Goal: Information Seeking & Learning: Find specific page/section

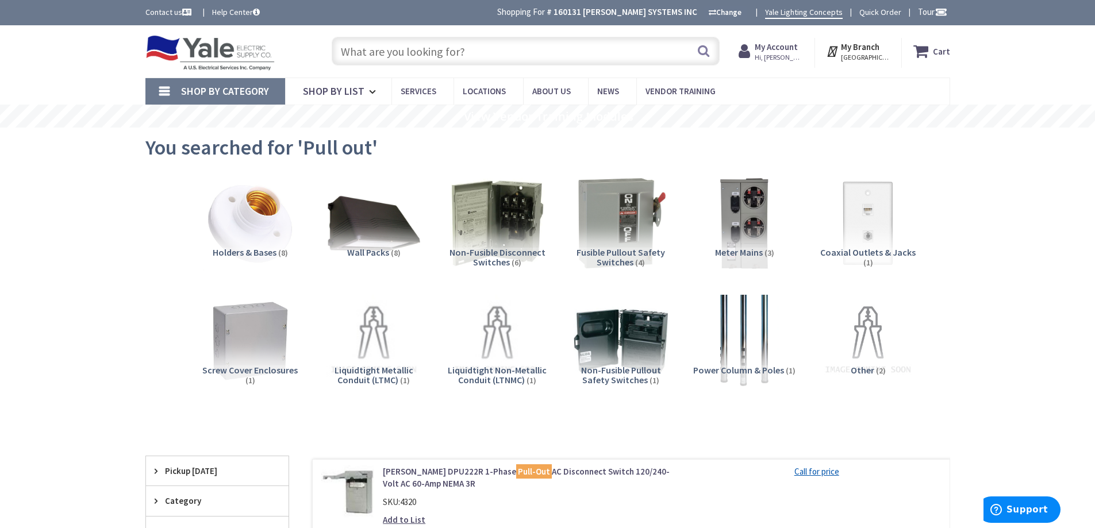
click at [489, 51] on input "text" at bounding box center [526, 51] width 388 height 29
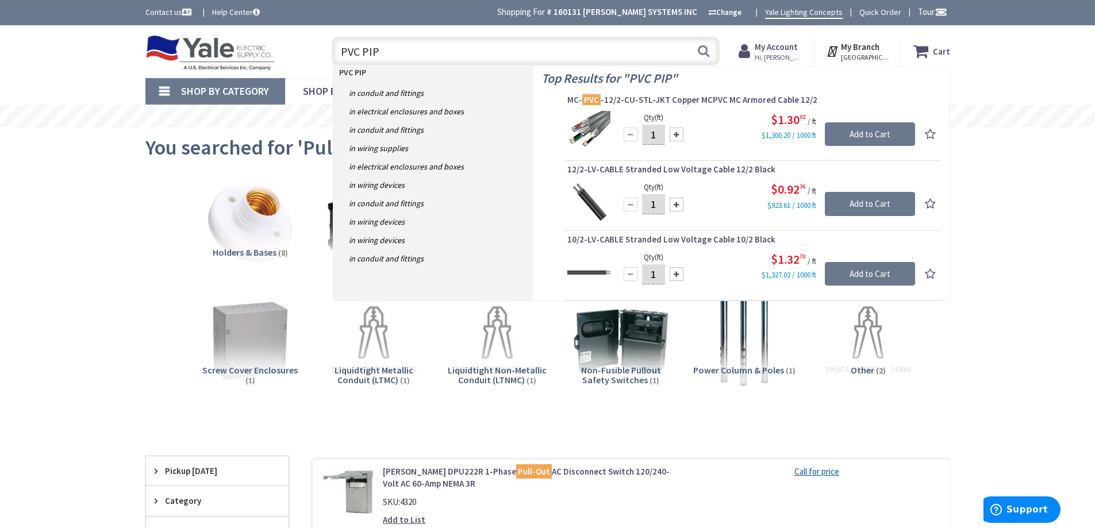
type input "PVC PIPE"
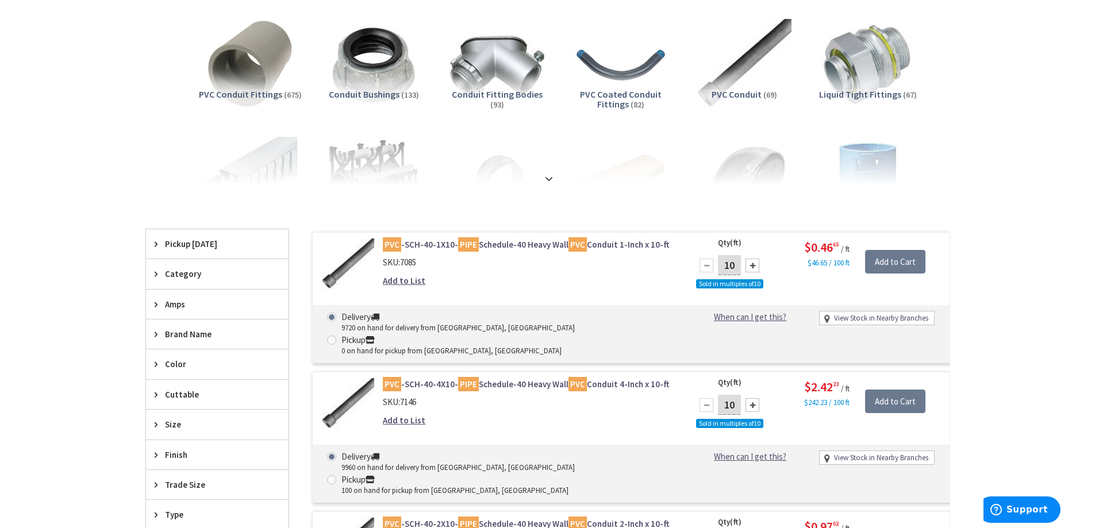
scroll to position [172, 0]
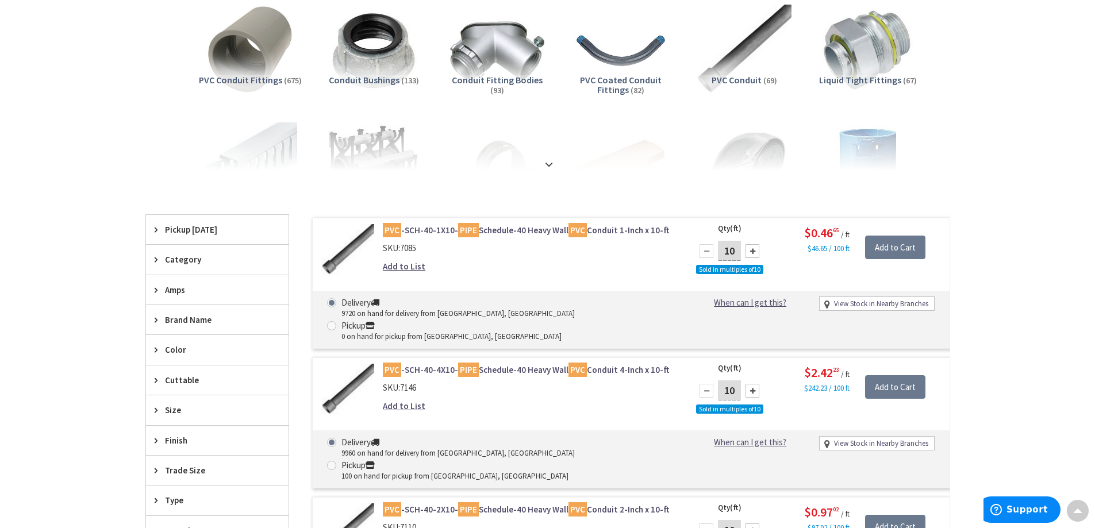
click at [199, 469] on span "Trade Size" at bounding box center [212, 470] width 94 height 12
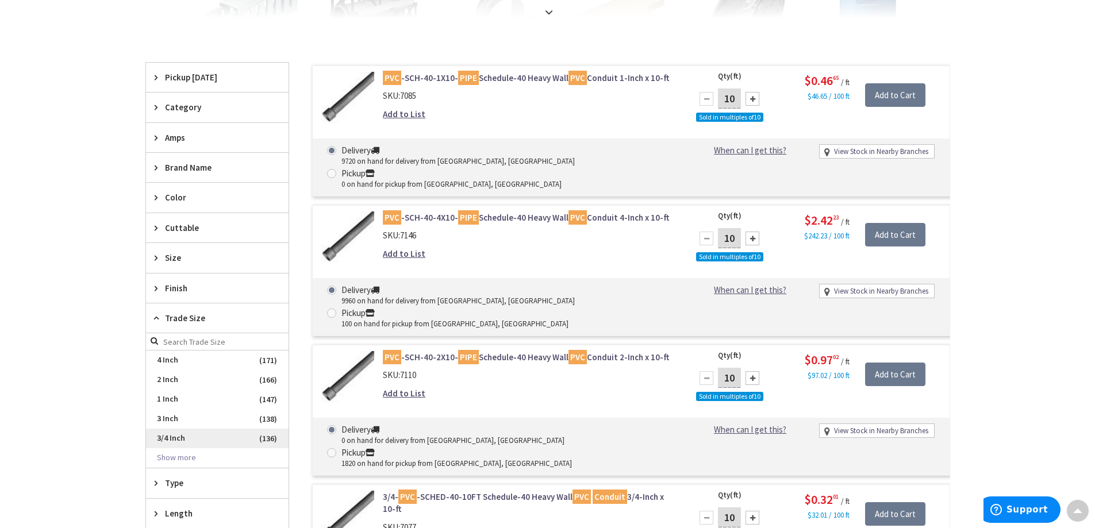
scroll to position [345, 0]
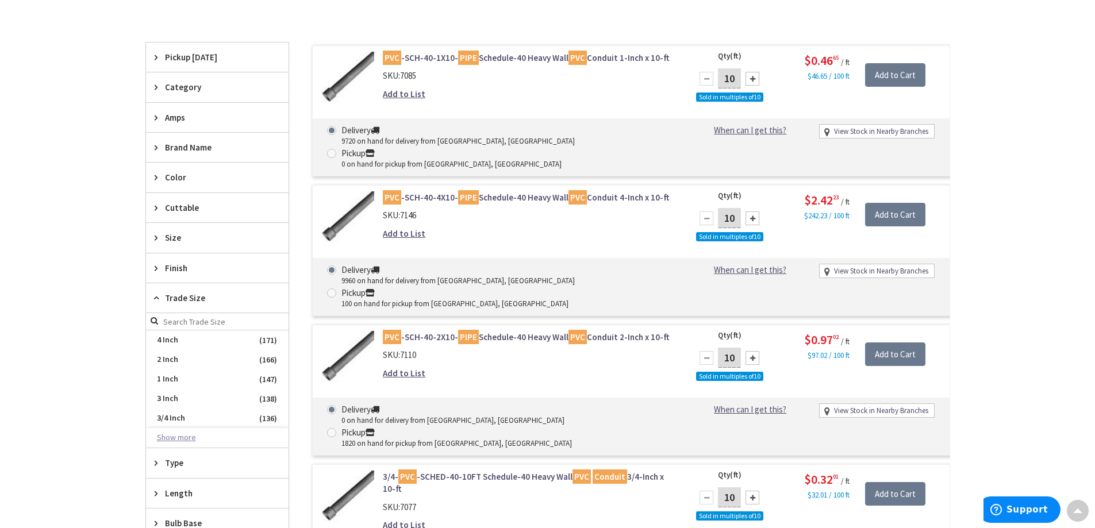
click at [187, 437] on button "Show more" at bounding box center [217, 438] width 143 height 20
click at [176, 457] on span "1-1/4 Inch" at bounding box center [217, 458] width 143 height 20
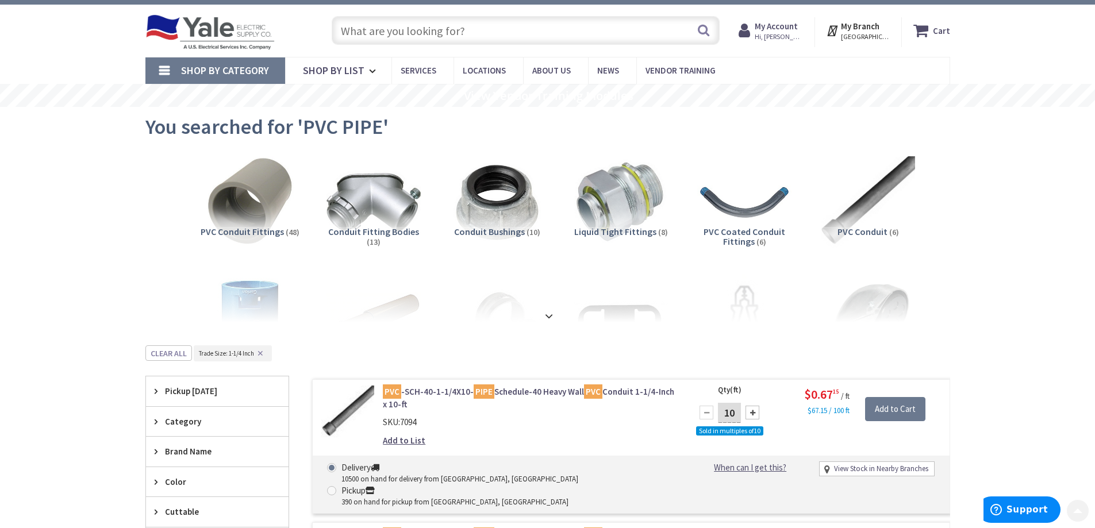
scroll to position [0, 0]
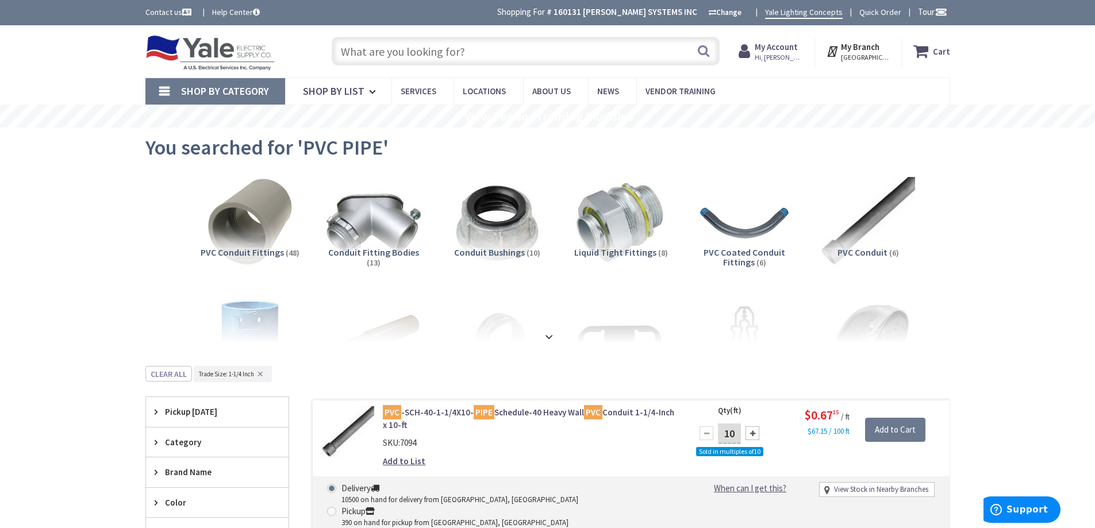
drag, startPoint x: 472, startPoint y: 52, endPoint x: 369, endPoint y: 49, distance: 103.5
click at [403, 50] on input "text" at bounding box center [526, 51] width 388 height 29
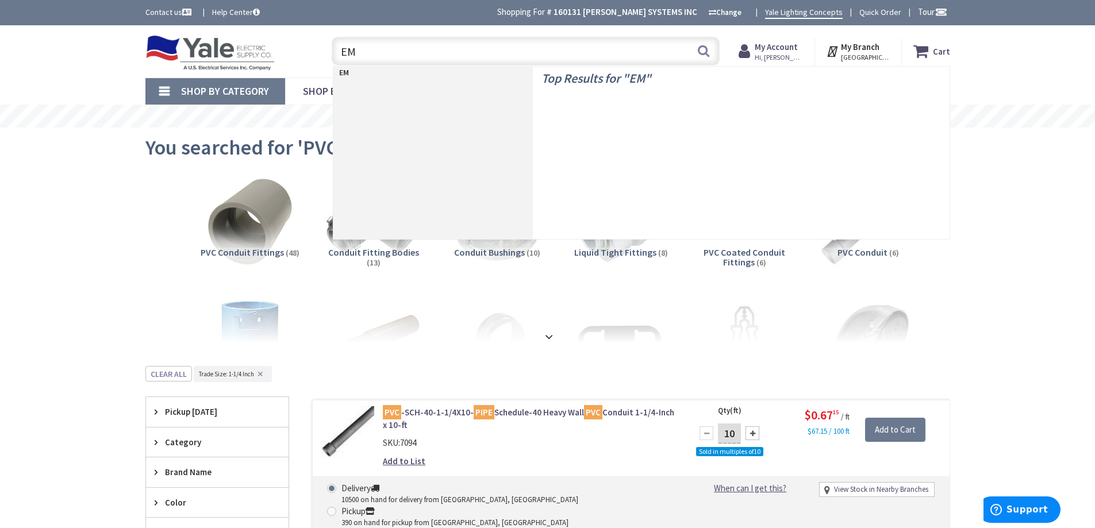
type input "EMT"
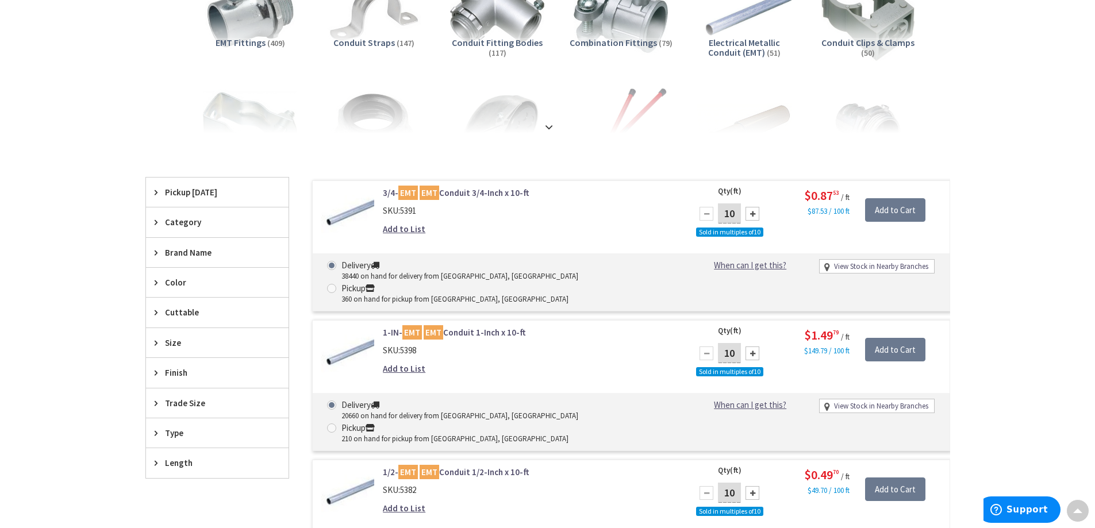
scroll to position [287, 0]
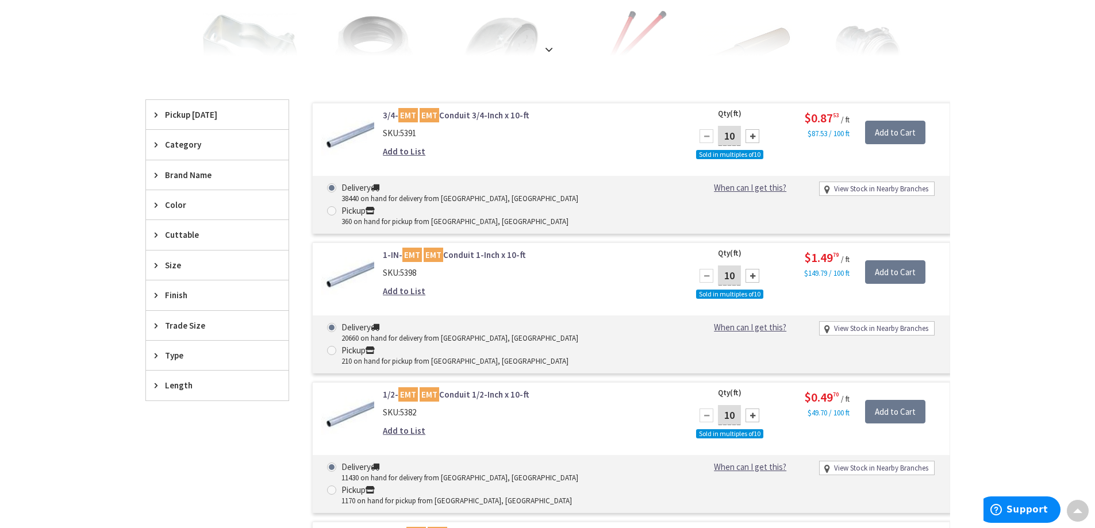
drag, startPoint x: 183, startPoint y: 324, endPoint x: 190, endPoint y: 326, distance: 7.1
click at [187, 325] on span "Trade Size" at bounding box center [212, 325] width 94 height 12
click at [183, 371] on span "3/4 Inch" at bounding box center [217, 368] width 143 height 20
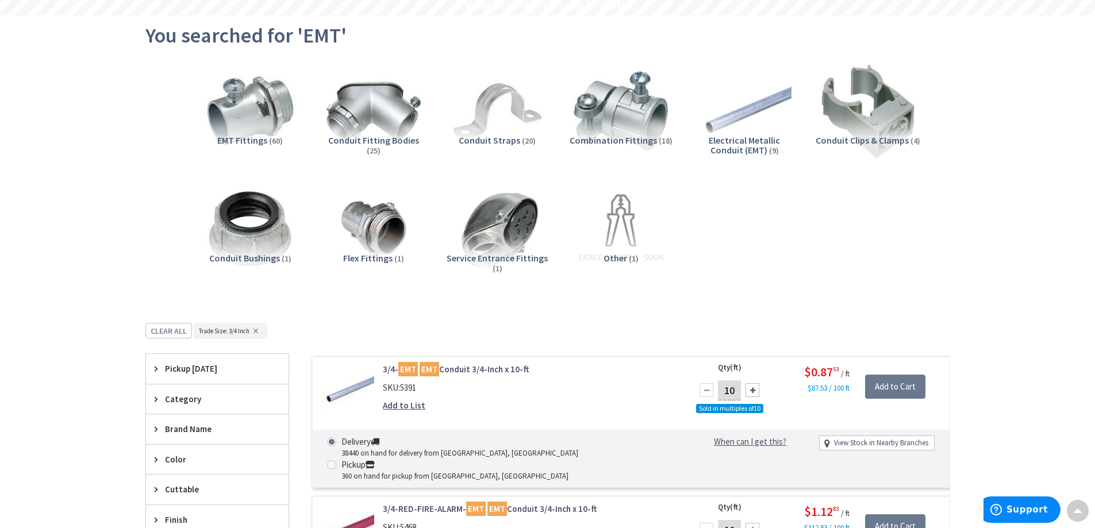
scroll to position [0, 0]
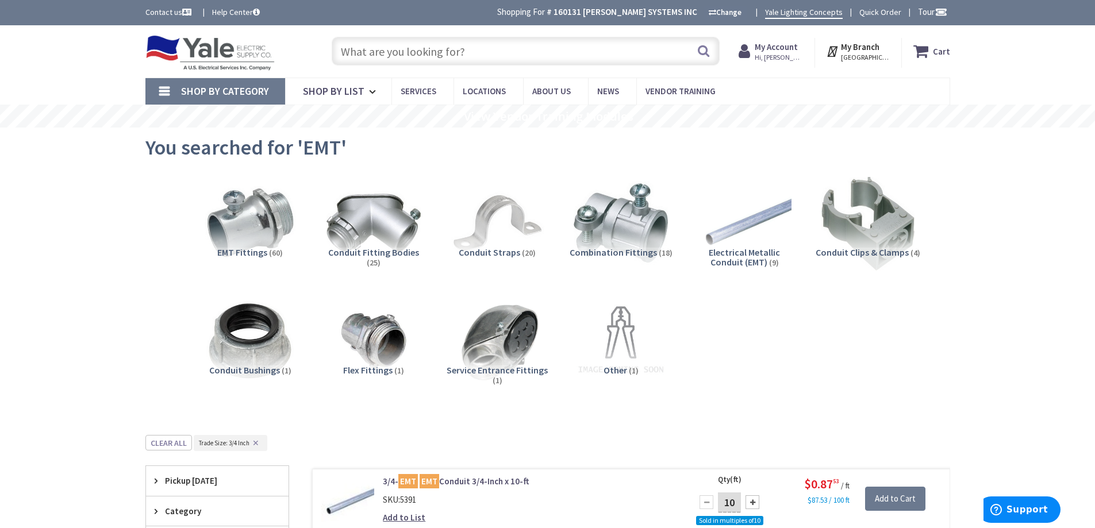
click at [481, 52] on input "text" at bounding box center [526, 51] width 388 height 29
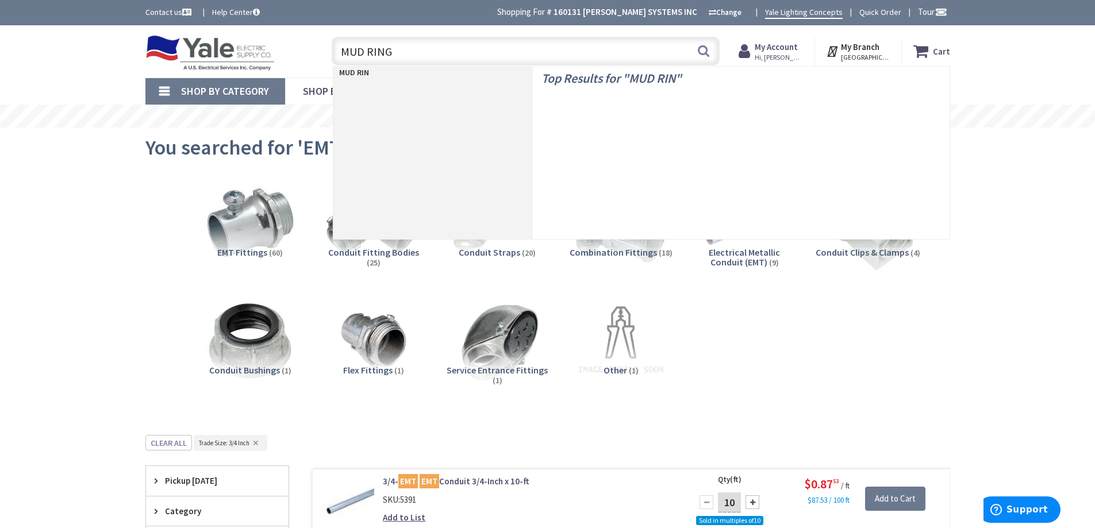
type input "MUD RING"
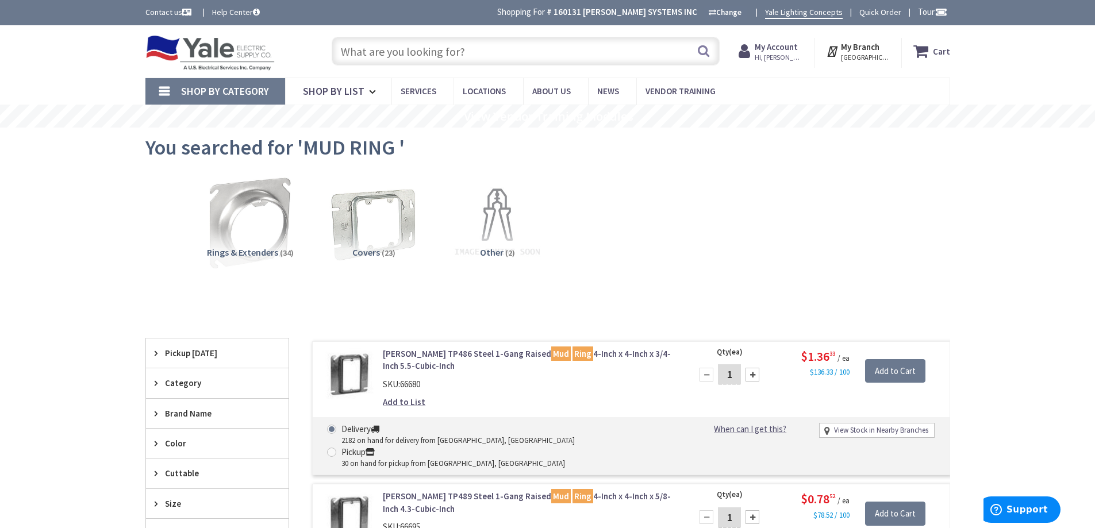
click at [432, 57] on input "text" at bounding box center [526, 51] width 388 height 29
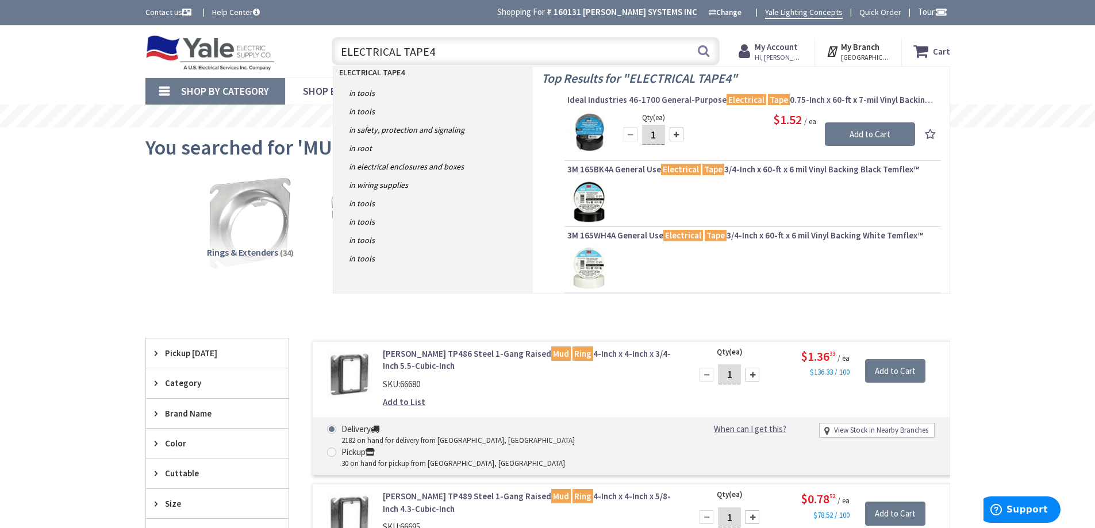
type input "ELECTRICAL TAPE"
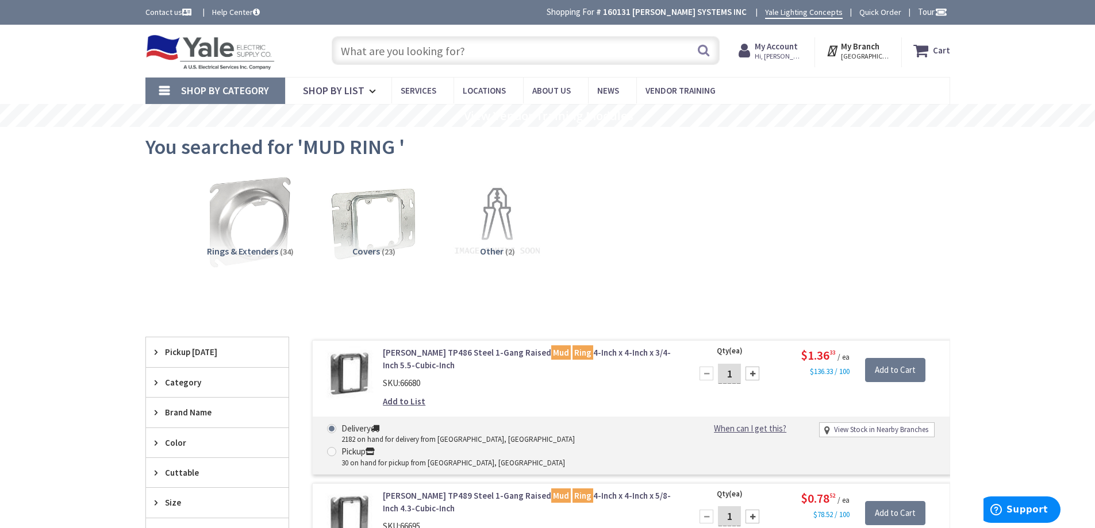
click at [477, 51] on input "text" at bounding box center [526, 50] width 388 height 29
type input "9"
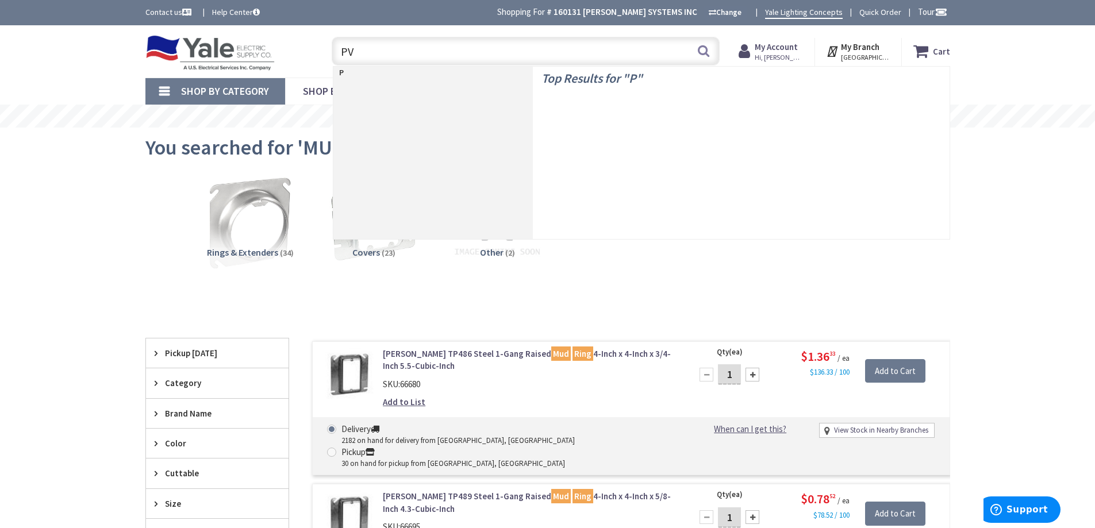
type input "PVC"
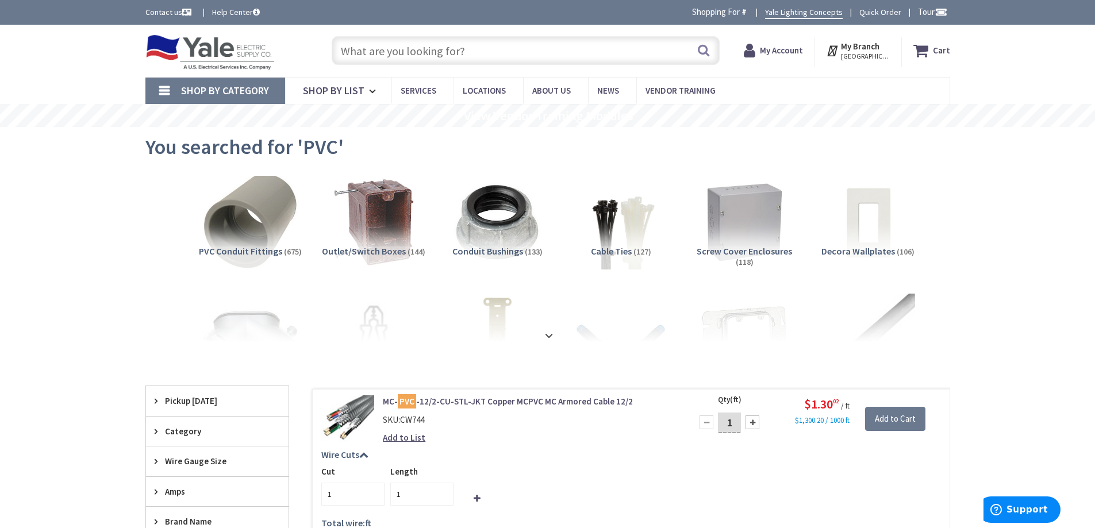
click at [290, 245] on img at bounding box center [250, 222] width 104 height 104
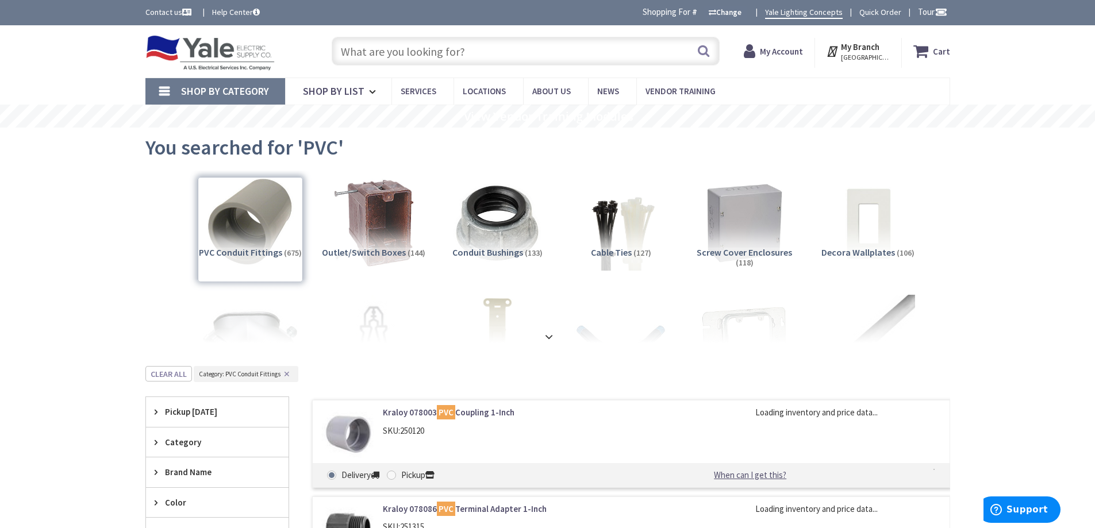
scroll to position [366, 0]
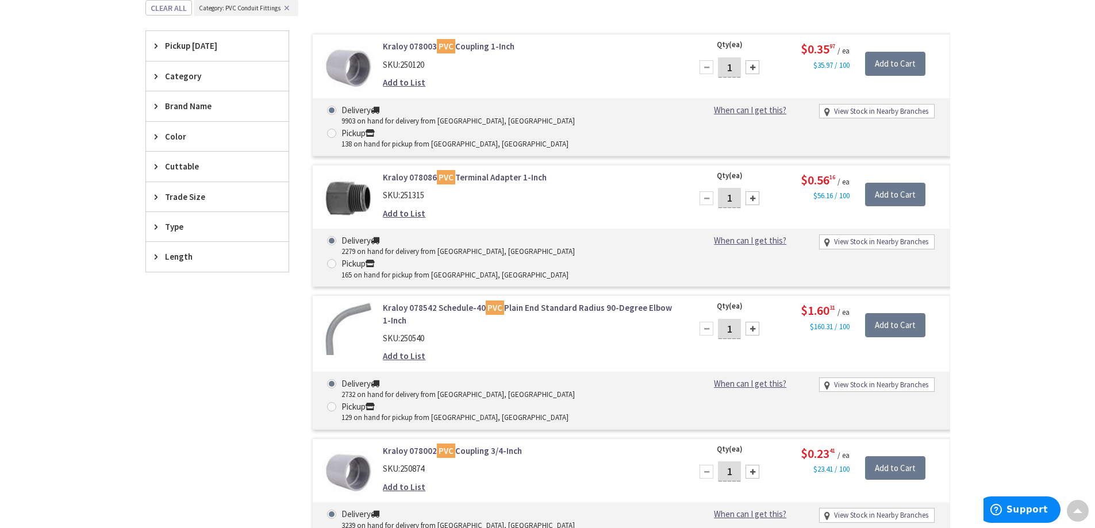
click at [207, 195] on span "Trade Size" at bounding box center [212, 197] width 94 height 12
drag, startPoint x: 180, startPoint y: 275, endPoint x: 216, endPoint y: 276, distance: 36.2
click at [180, 276] on span "2 Inch" at bounding box center [217, 278] width 143 height 20
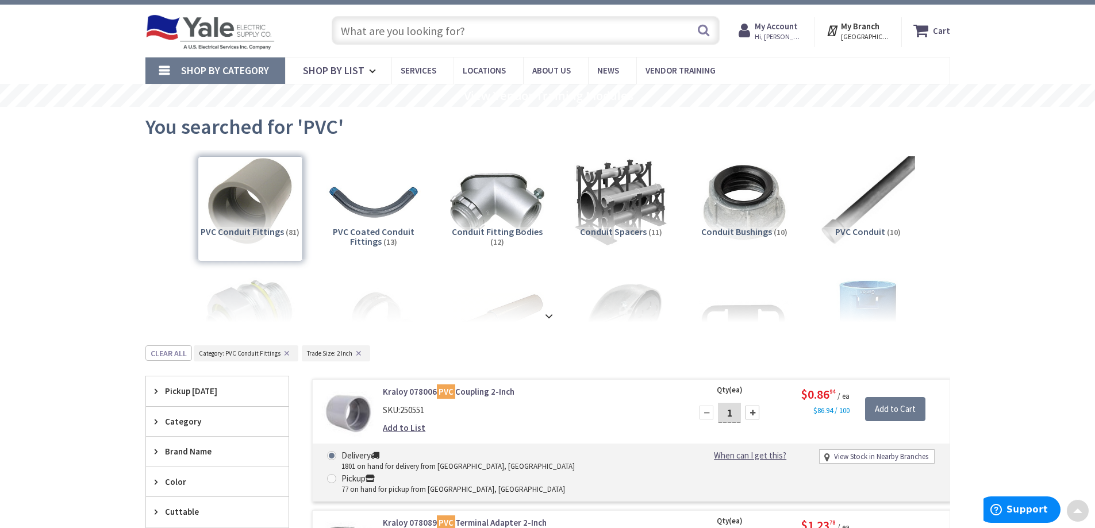
scroll to position [0, 0]
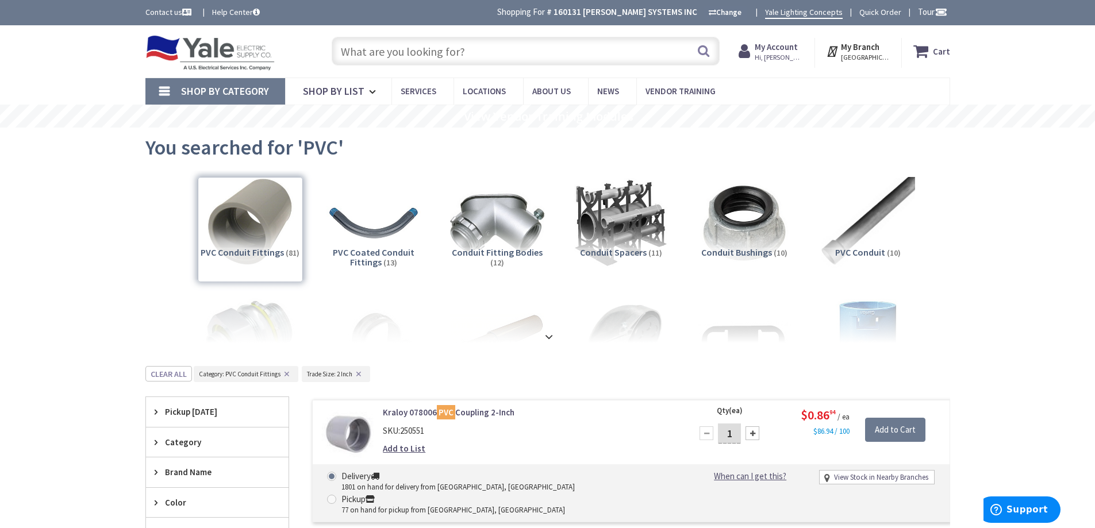
click at [443, 57] on input "text" at bounding box center [526, 51] width 388 height 29
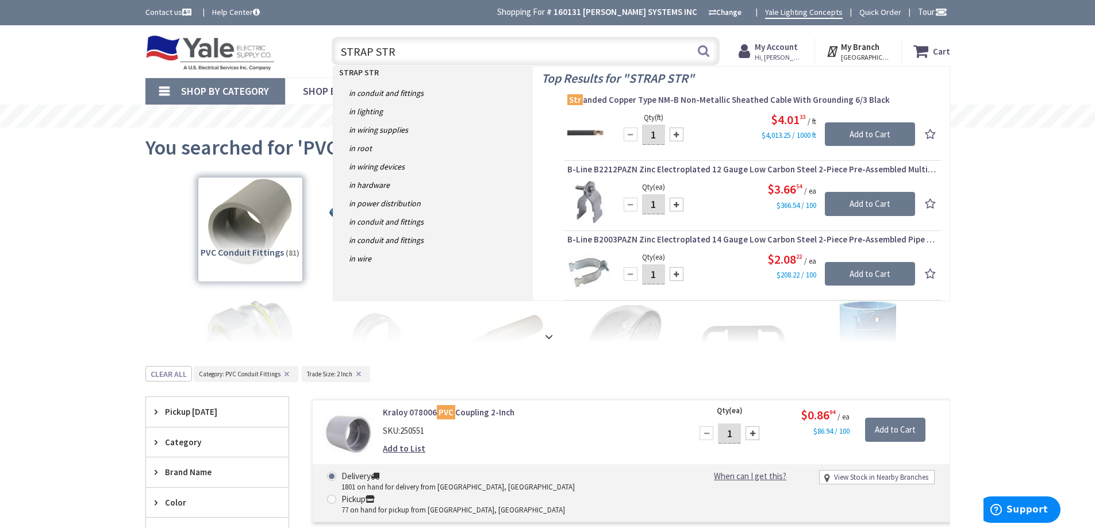
type input "STRAP STRU"
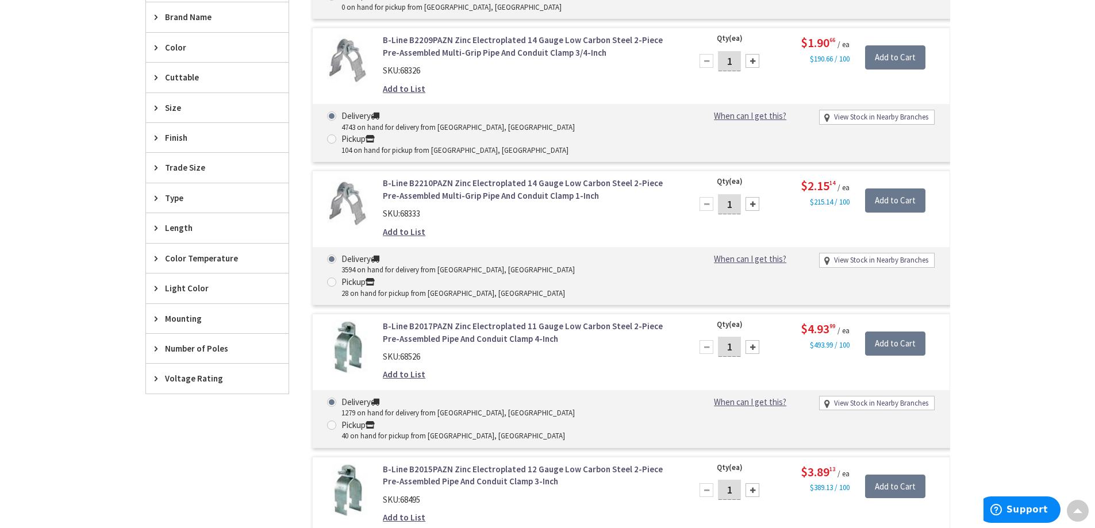
scroll to position [518, 0]
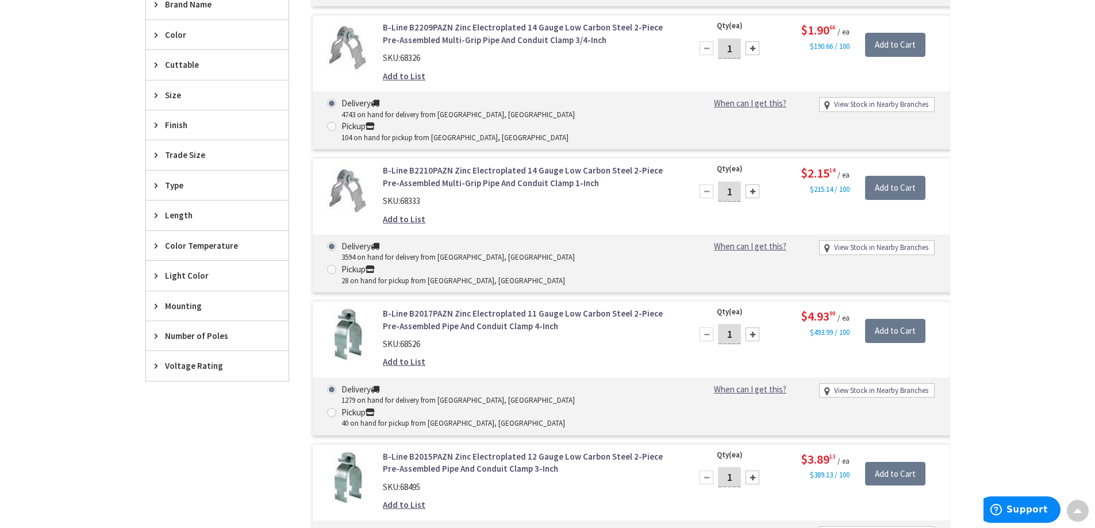
click at [186, 151] on span "Trade Size" at bounding box center [212, 155] width 94 height 12
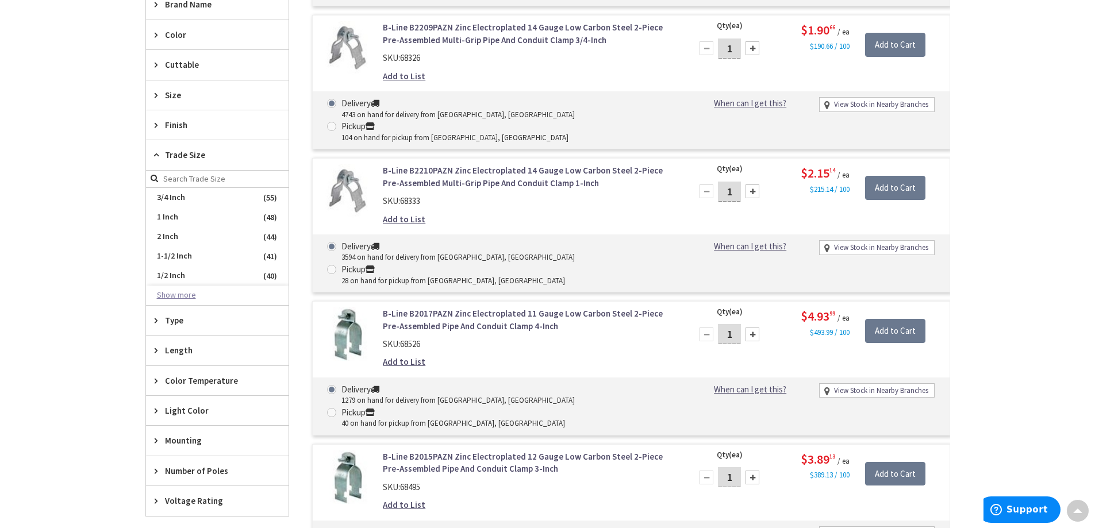
click at [174, 291] on button "Show more" at bounding box center [217, 296] width 143 height 20
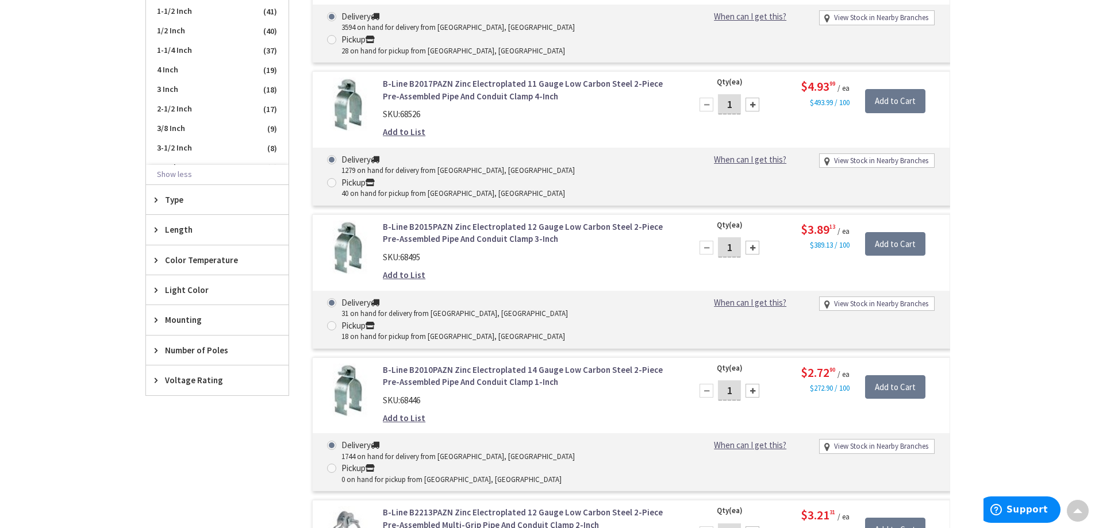
scroll to position [0, 0]
click at [172, 84] on span "4 Inch" at bounding box center [217, 85] width 143 height 20
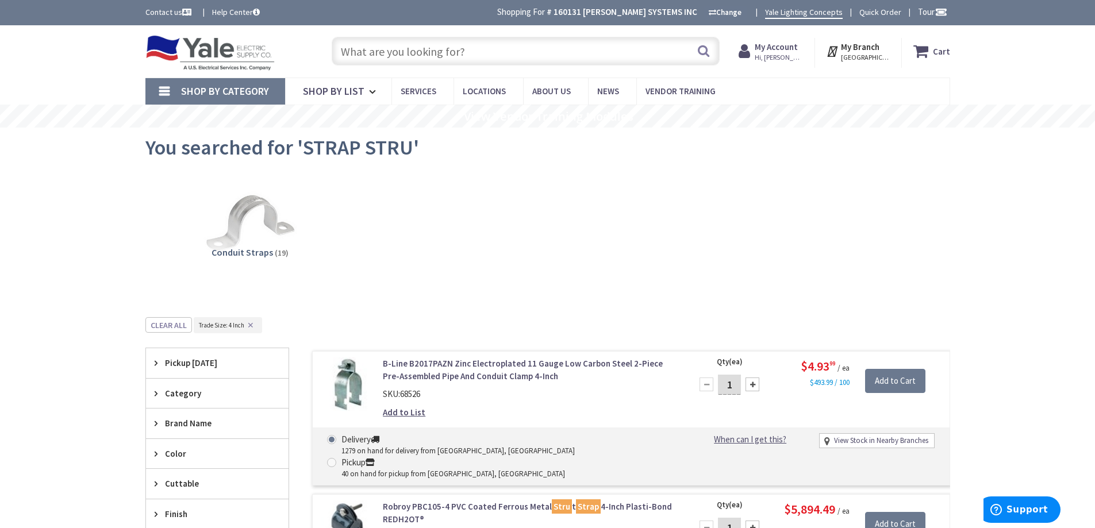
click at [395, 55] on input "text" at bounding box center [526, 51] width 388 height 29
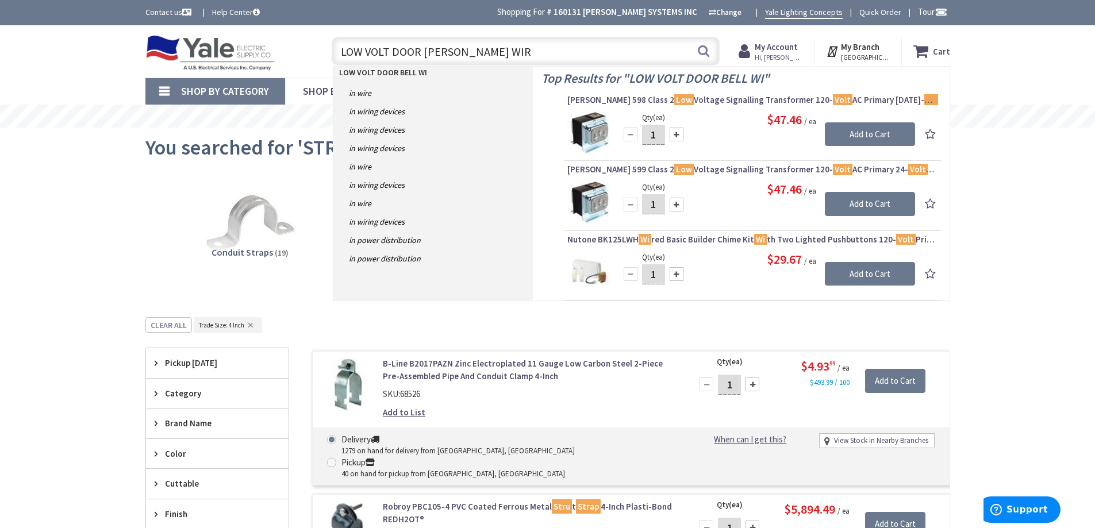
type input "LOW VOLT DOOR BELL WIRE"
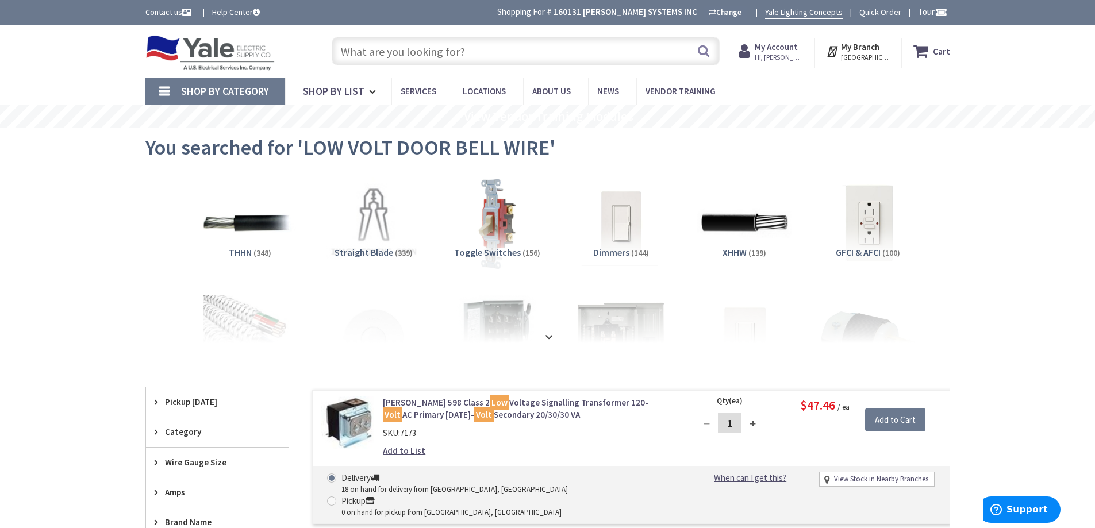
drag, startPoint x: 380, startPoint y: 36, endPoint x: 349, endPoint y: 59, distance: 39.1
click at [355, 53] on input "text" at bounding box center [526, 51] width 388 height 29
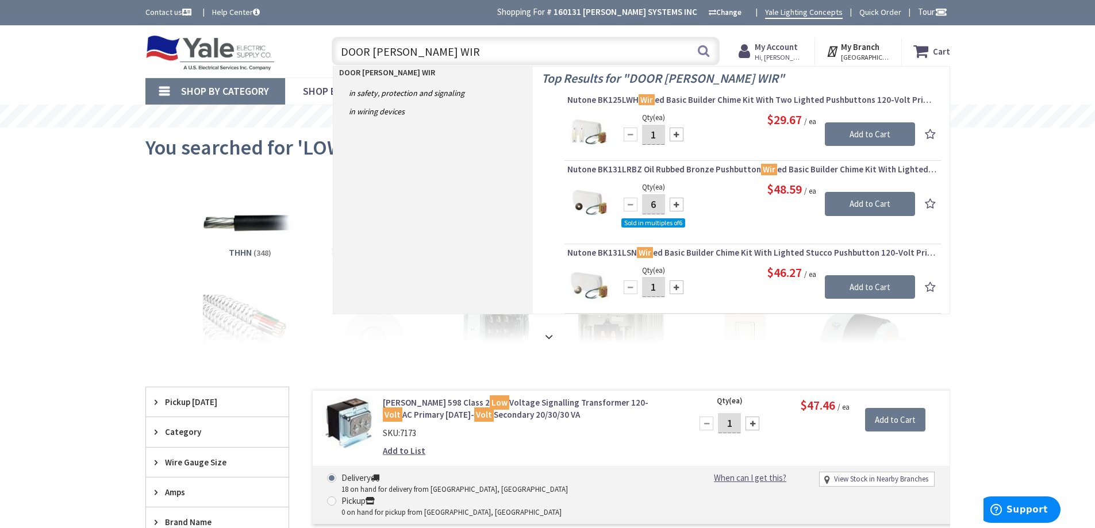
type input "DOOR BELL WIRE"
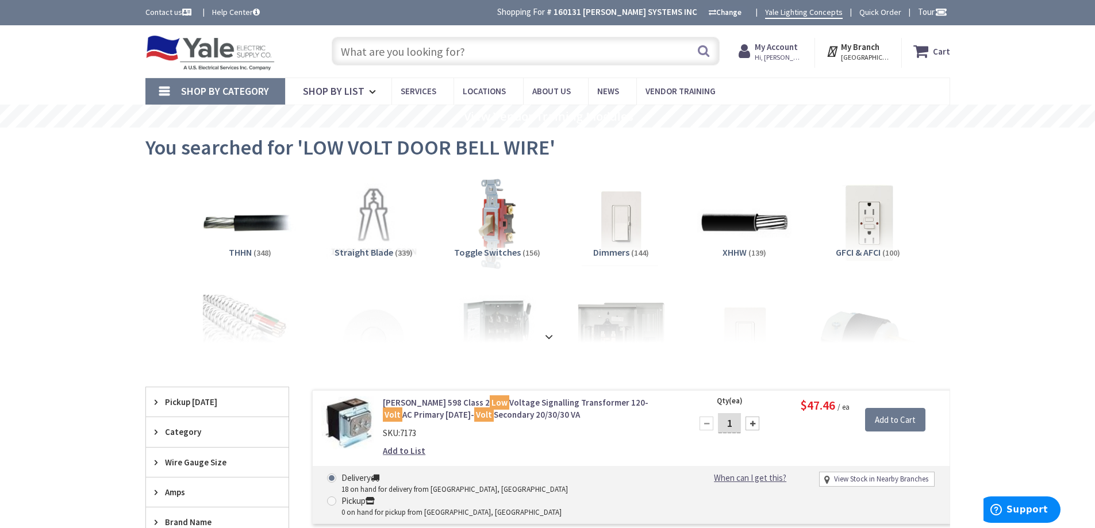
click at [486, 48] on input "text" at bounding box center [526, 51] width 388 height 29
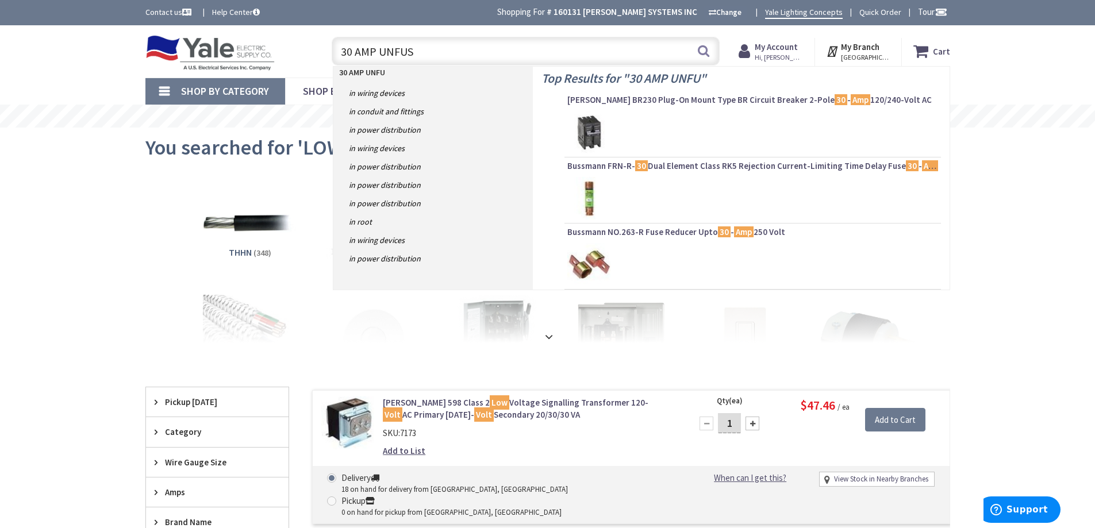
type input "30 AMP UNFUSE"
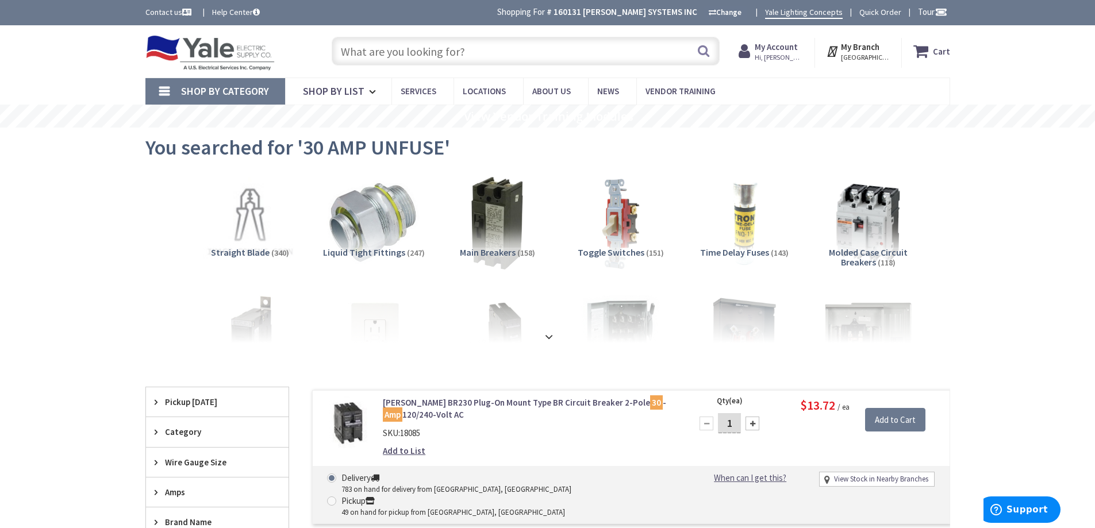
click at [398, 46] on input "text" at bounding box center [526, 51] width 388 height 29
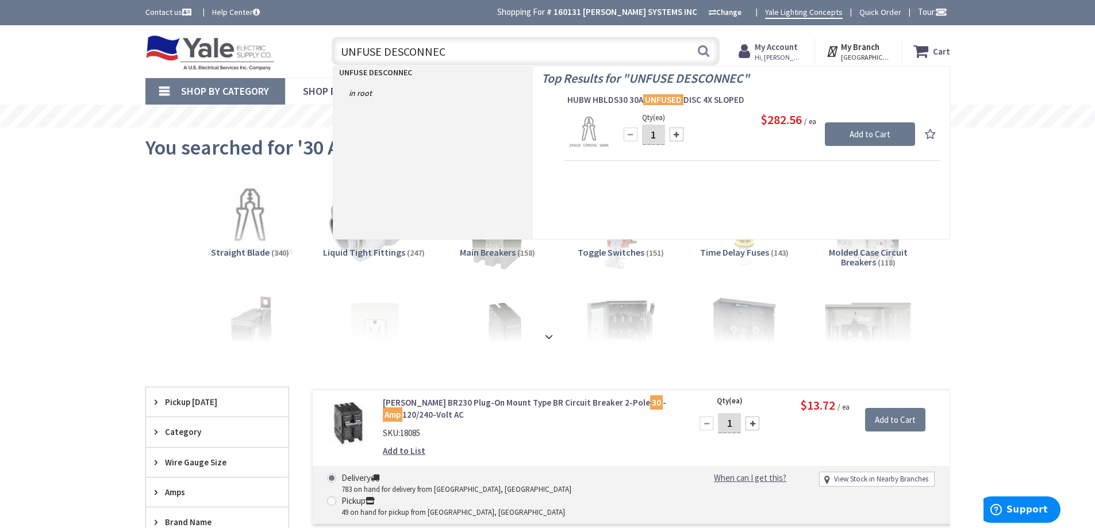
type input "UNFUSE DESCONNECT"
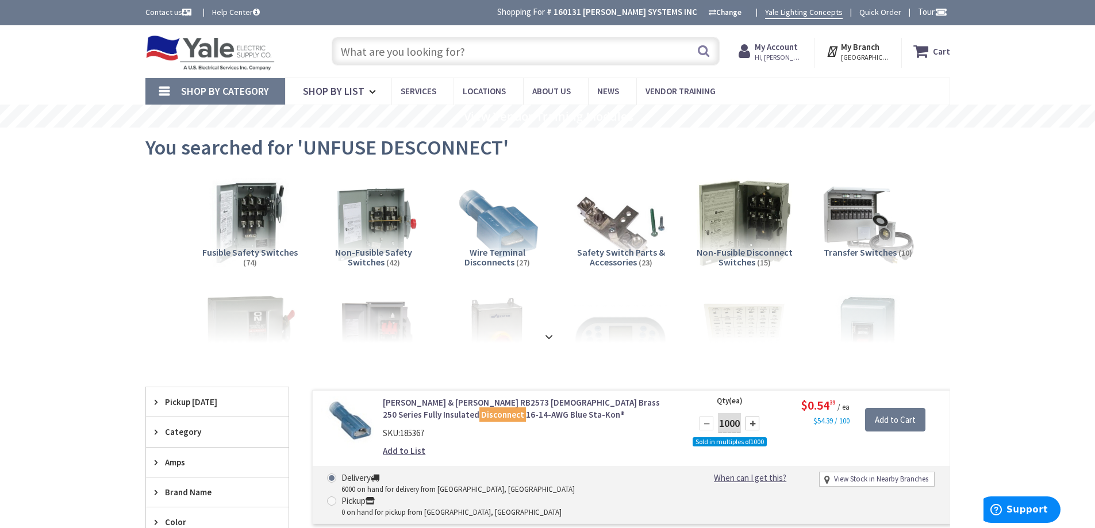
drag, startPoint x: 387, startPoint y: 48, endPoint x: 384, endPoint y: 55, distance: 7.5
click at [386, 52] on input "text" at bounding box center [526, 51] width 388 height 29
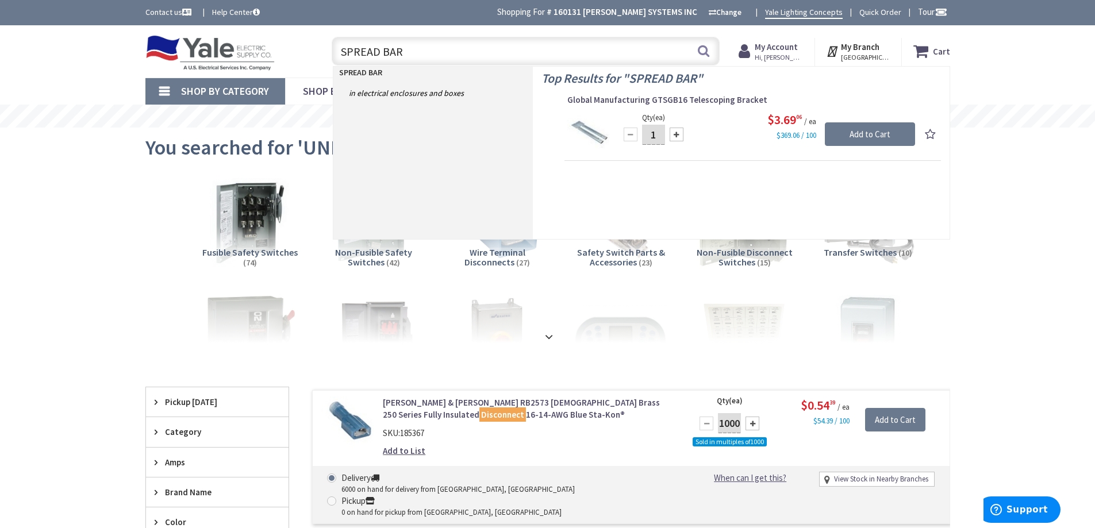
click at [416, 55] on input "SPREAD BAR" at bounding box center [526, 51] width 388 height 29
type input "S"
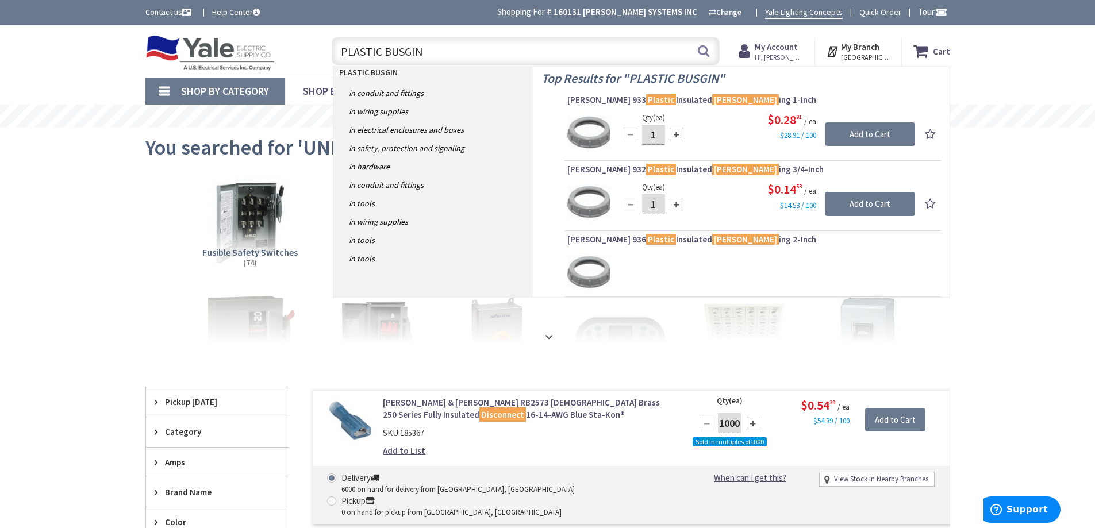
type input "PLASTIC BUSGING"
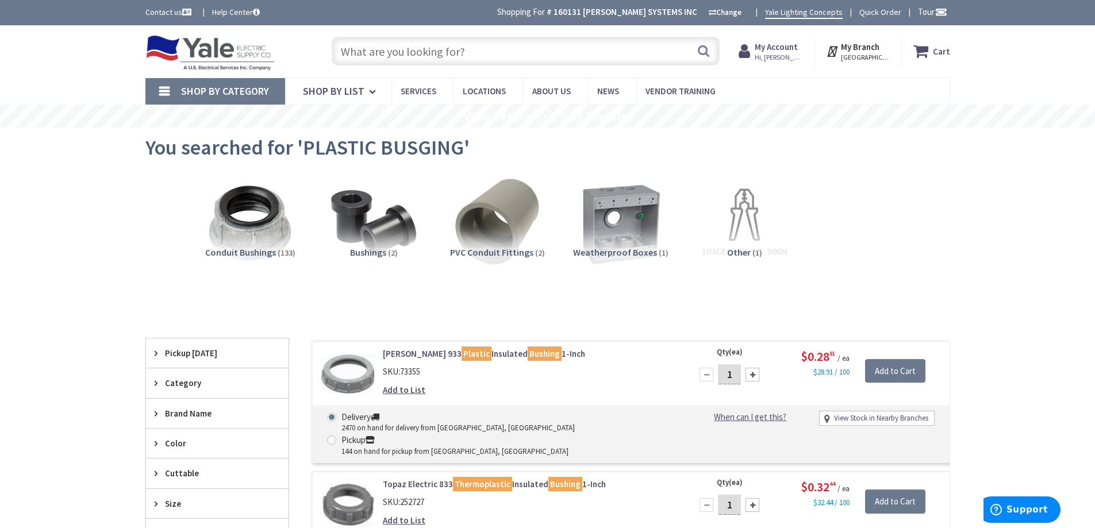
click at [391, 54] on input "text" at bounding box center [526, 51] width 388 height 29
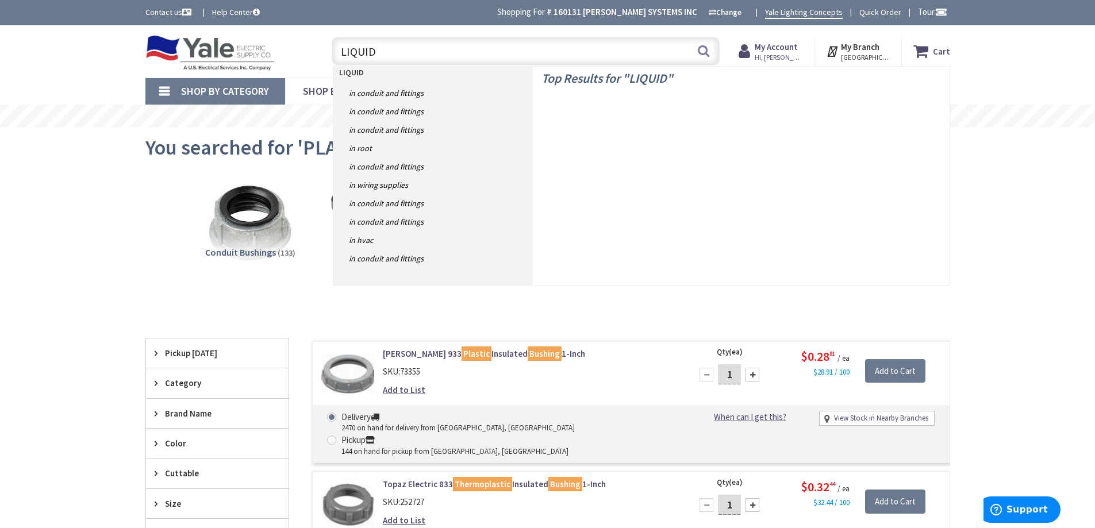
type input "LIQUIDT"
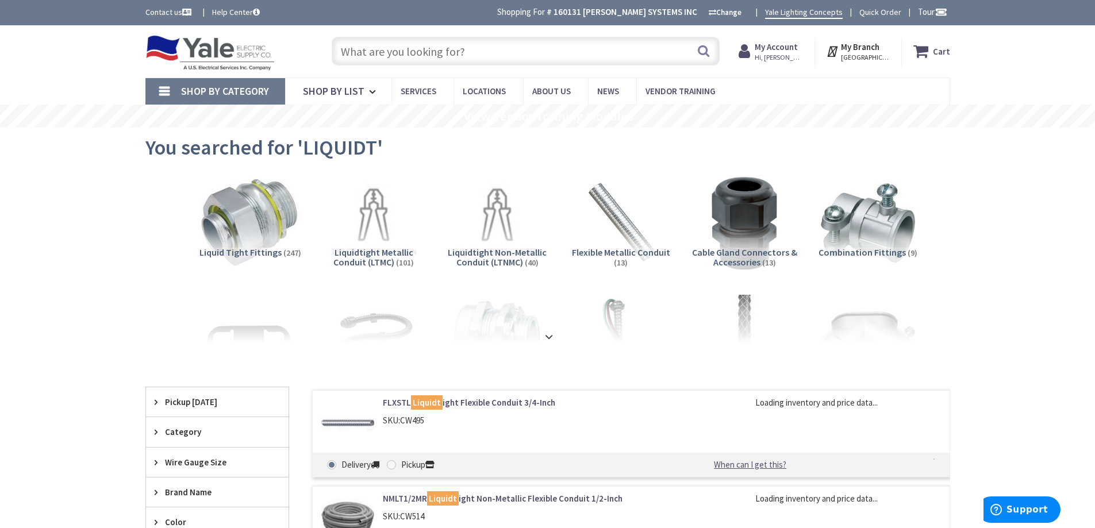
click at [263, 236] on img at bounding box center [250, 223] width 104 height 104
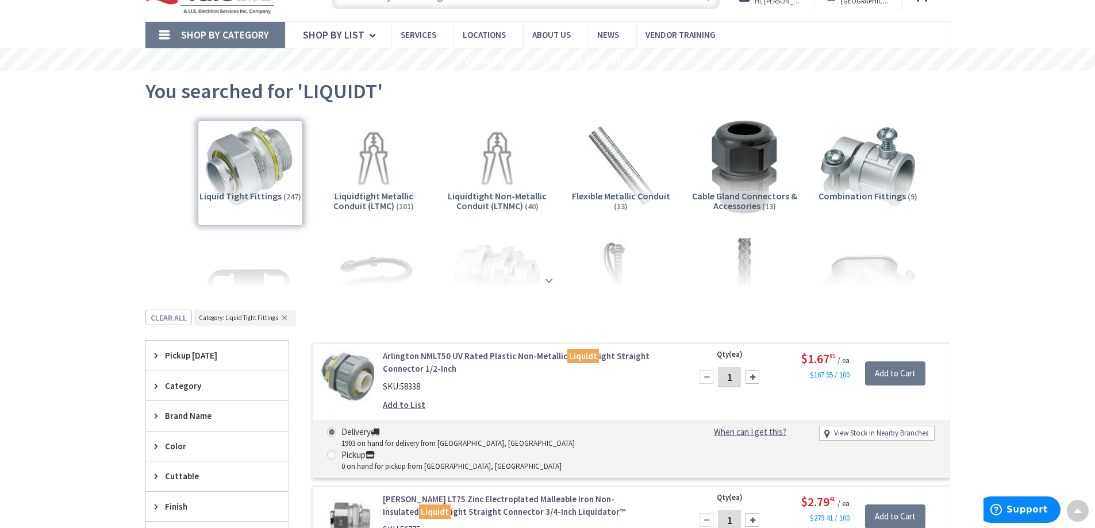
scroll to position [21, 0]
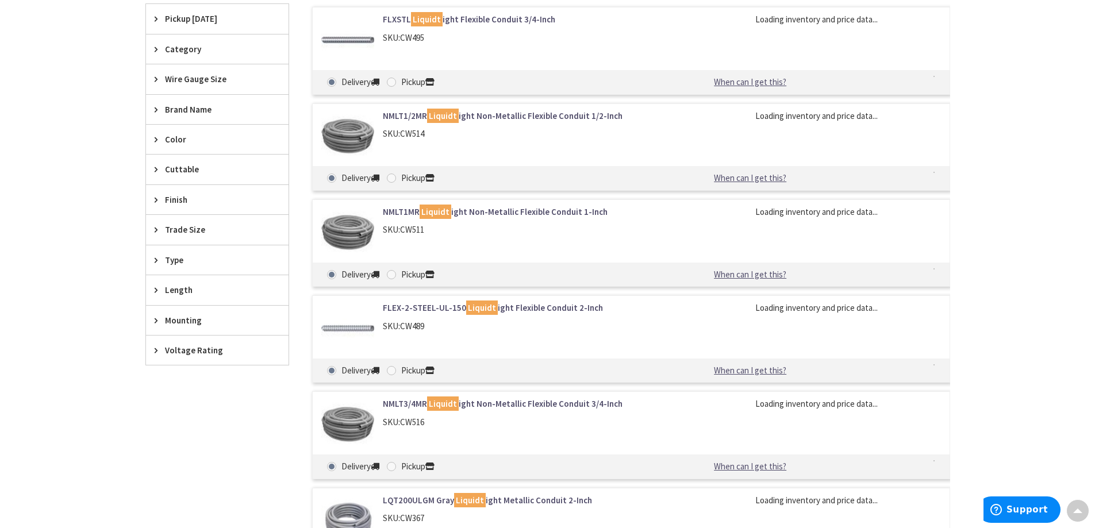
scroll to position [407, 0]
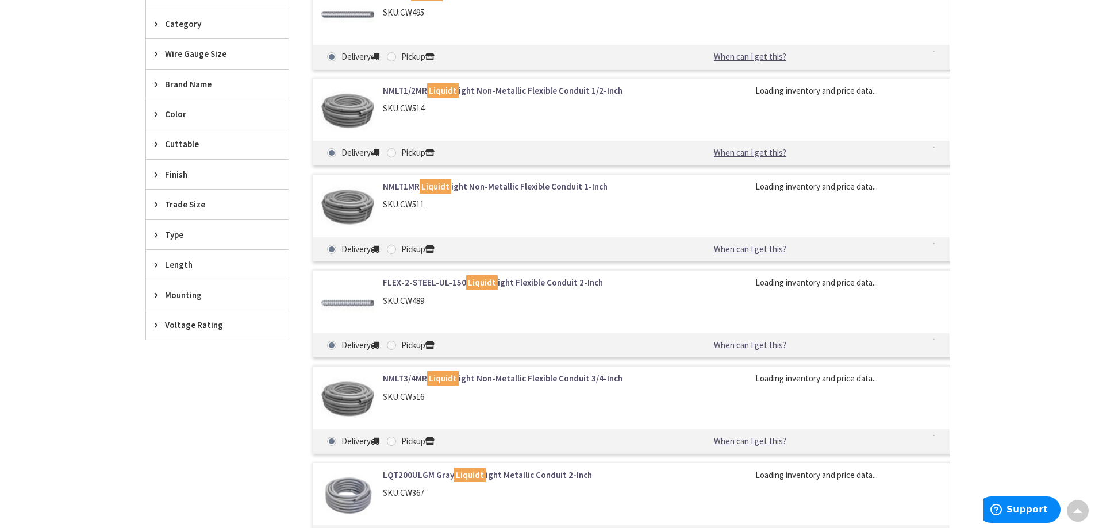
click at [198, 197] on div "Trade Size" at bounding box center [217, 204] width 143 height 29
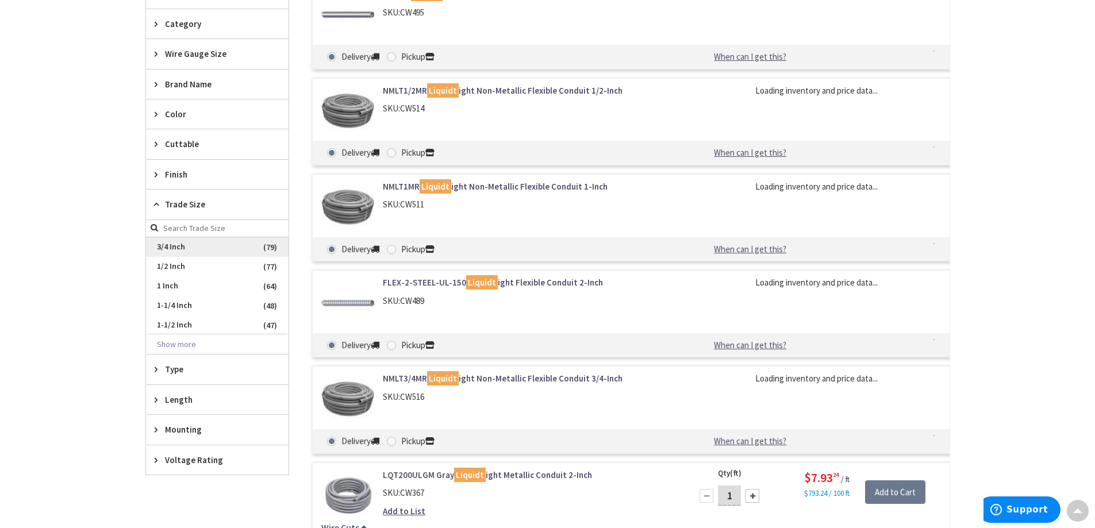
click at [191, 247] on span "3/4 Inch" at bounding box center [217, 247] width 143 height 20
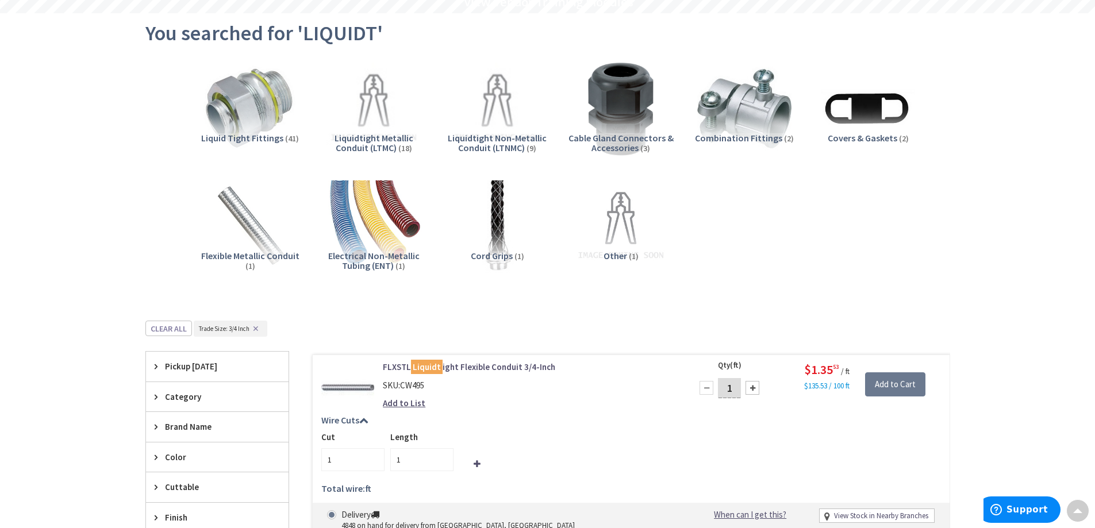
scroll to position [0, 0]
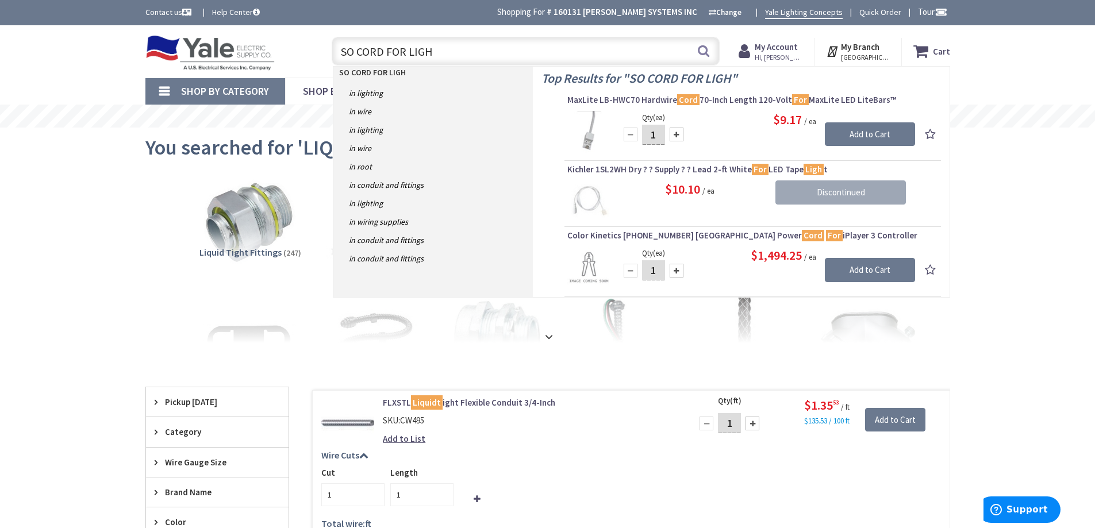
type input "SO CORD FOR LIGHT"
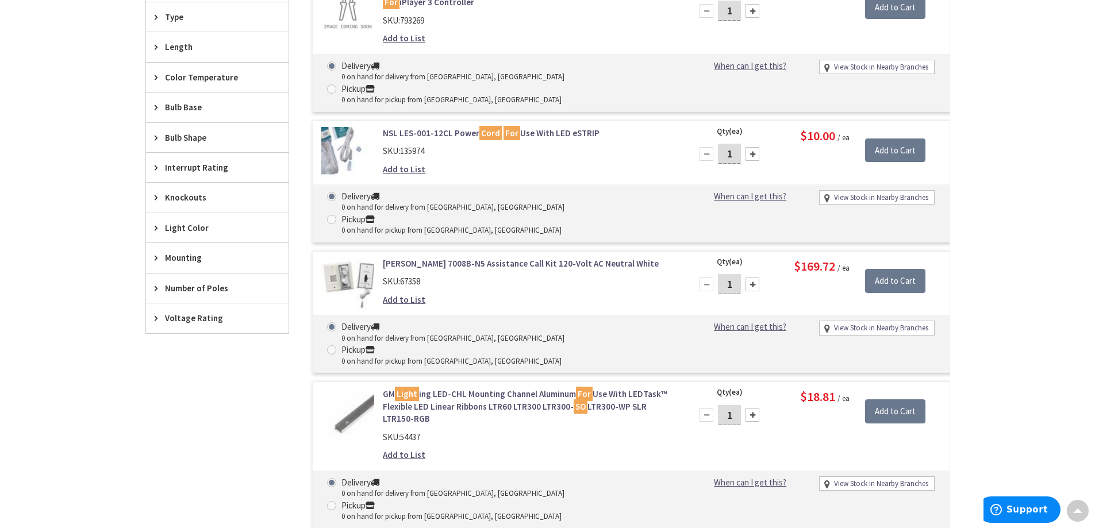
scroll to position [629, 0]
